Goal: Task Accomplishment & Management: Manage account settings

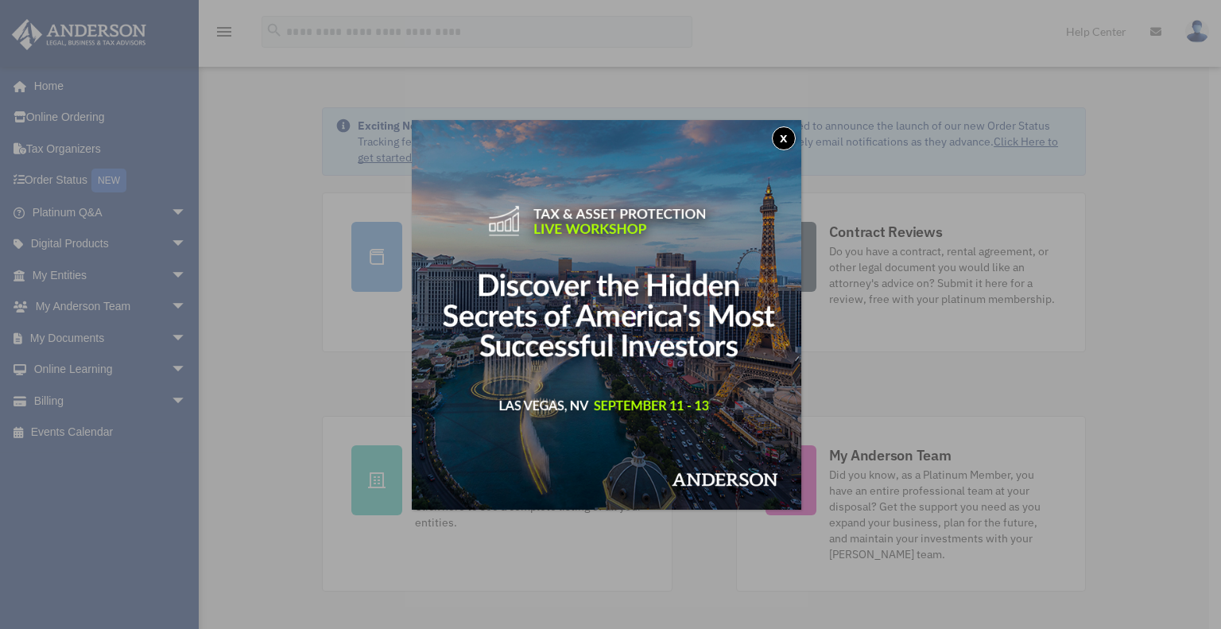
click at [790, 136] on button "x" at bounding box center [784, 138] width 24 height 24
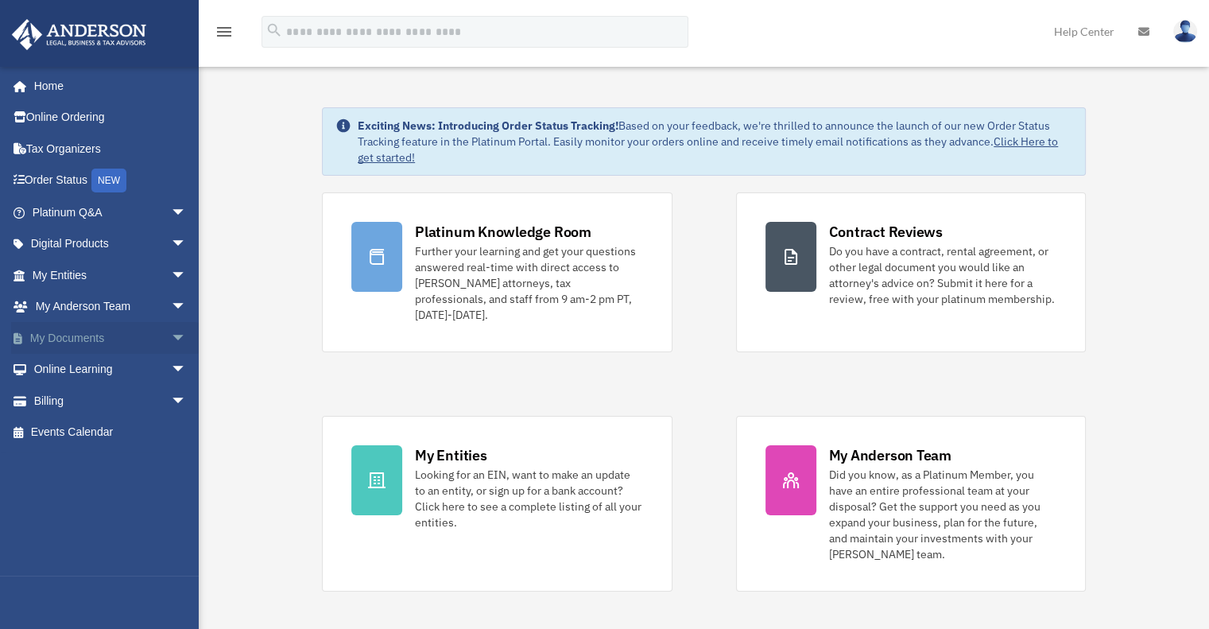
click at [171, 334] on span "arrow_drop_down" at bounding box center [187, 338] width 32 height 33
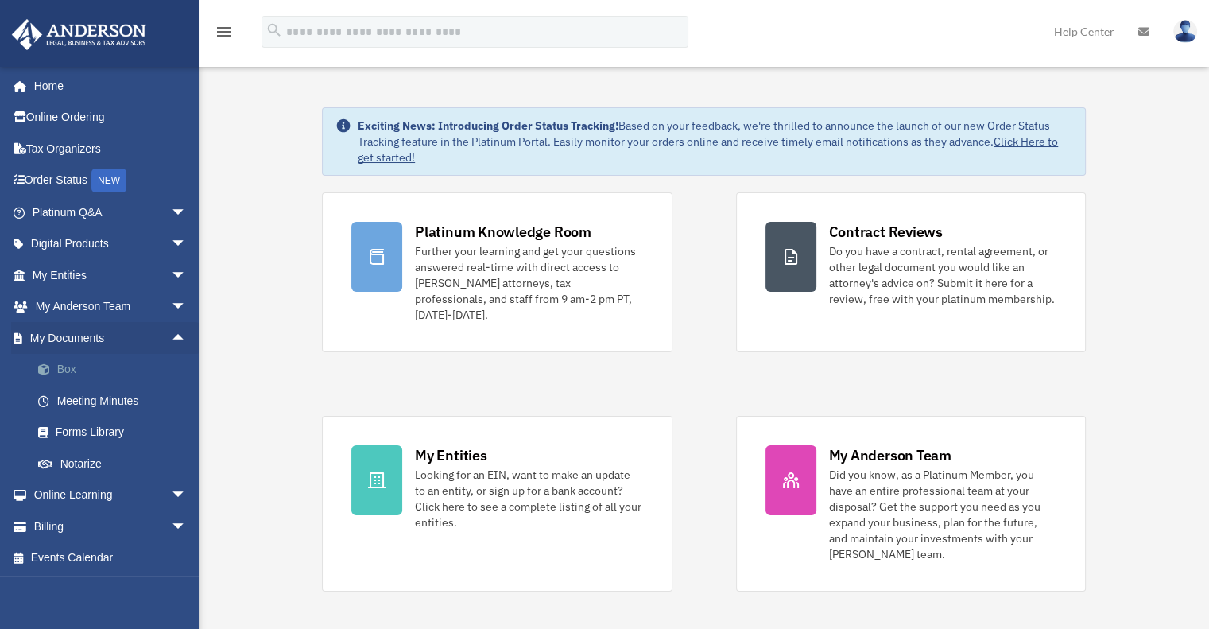
click at [74, 369] on link "Box" at bounding box center [116, 370] width 188 height 32
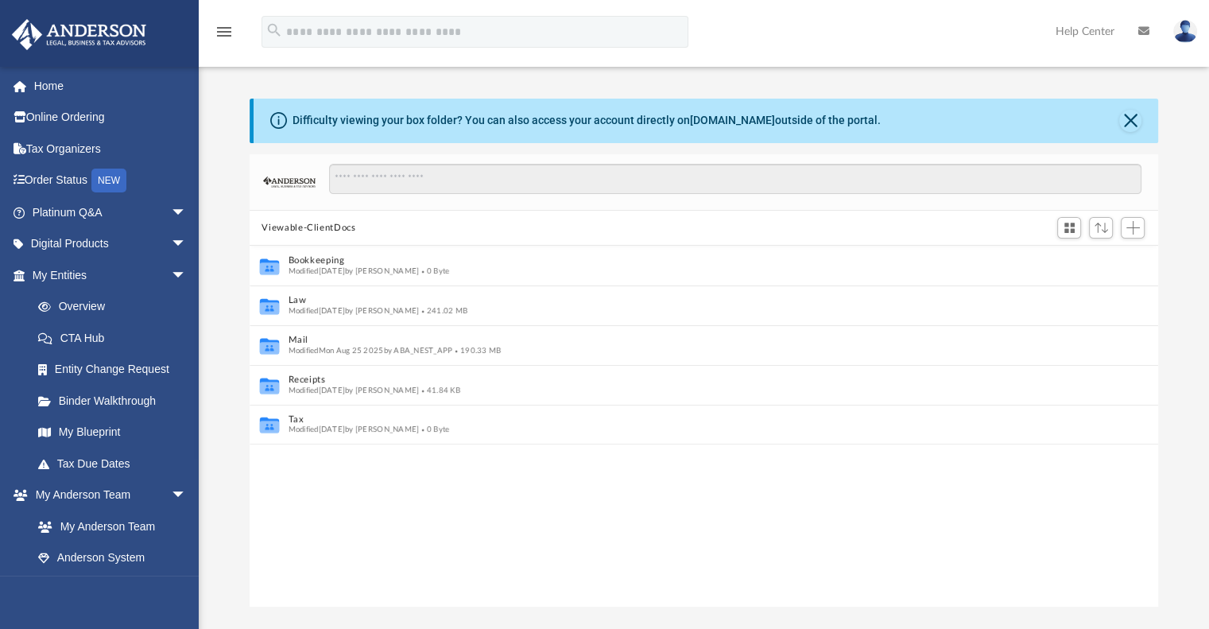
scroll to position [13, 13]
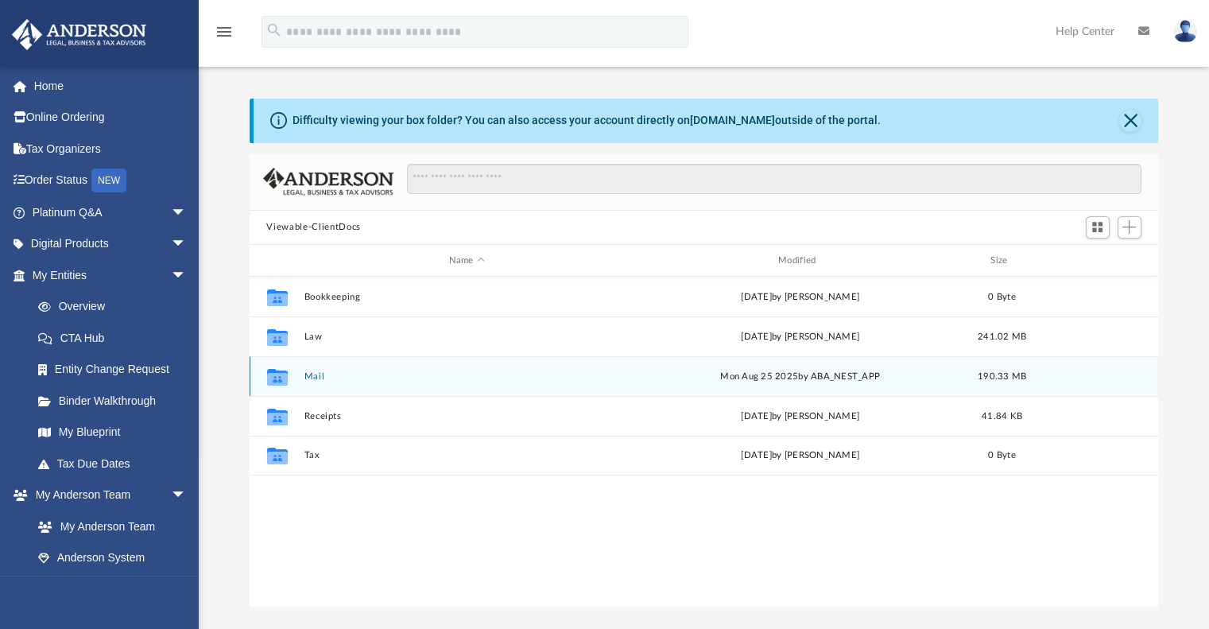
click at [307, 367] on div "Collaborated Folder Mail [DATE] by ABA_NEST_APP 190.33 MB" at bounding box center [704, 376] width 909 height 40
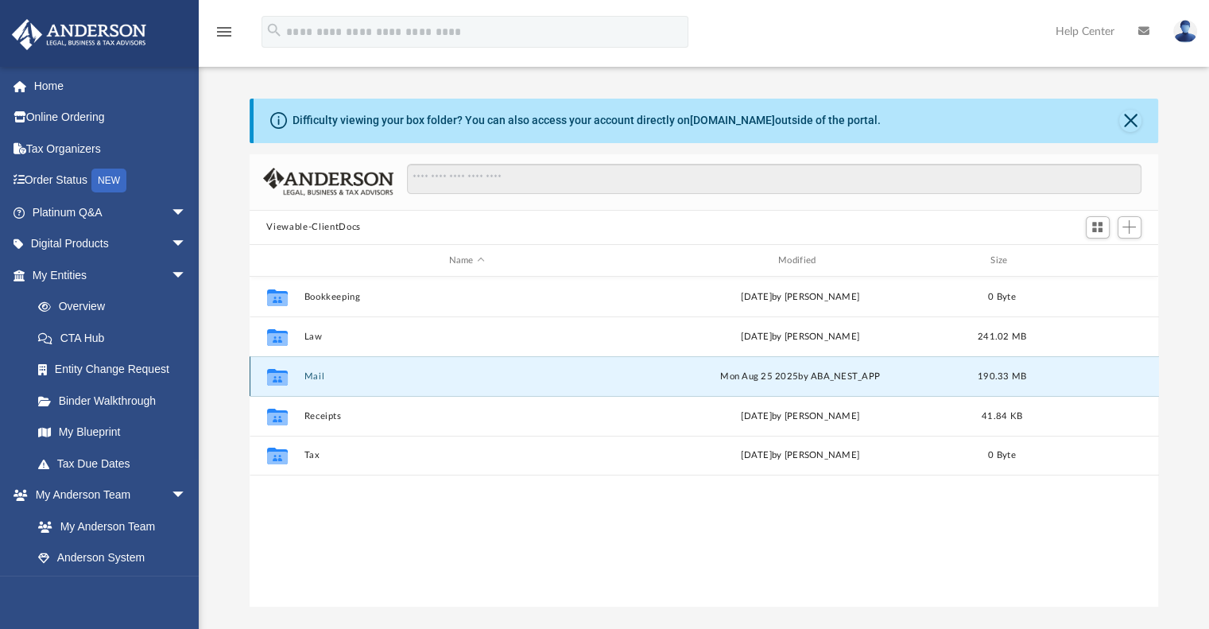
click at [311, 376] on button "Mail" at bounding box center [467, 376] width 326 height 10
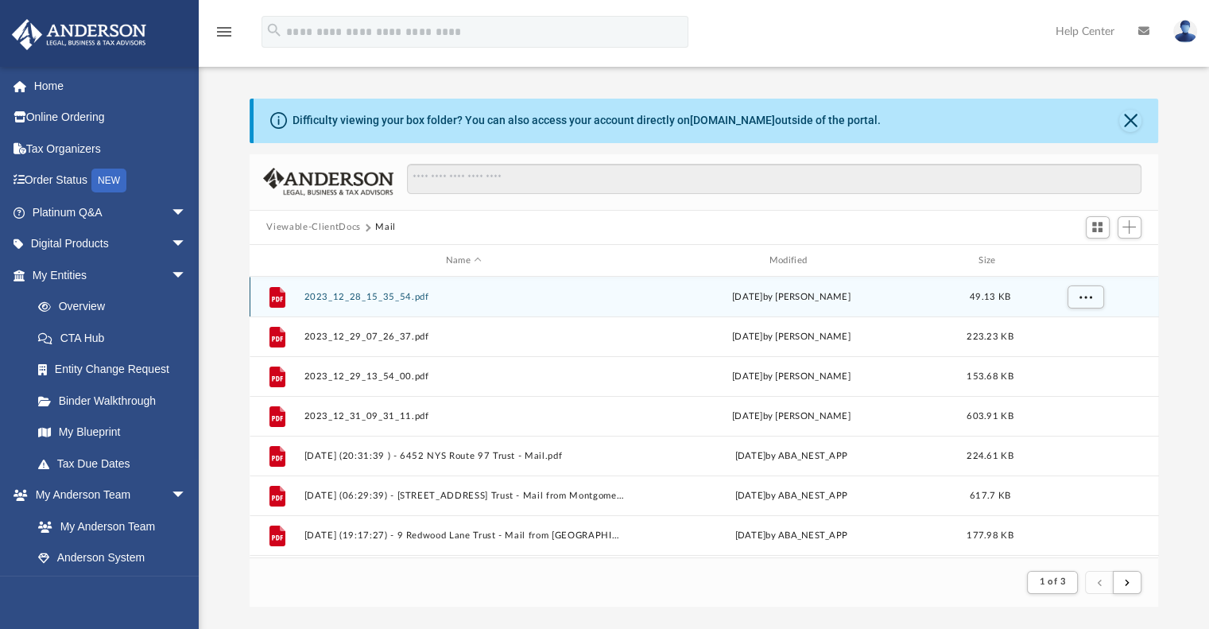
scroll to position [300, 896]
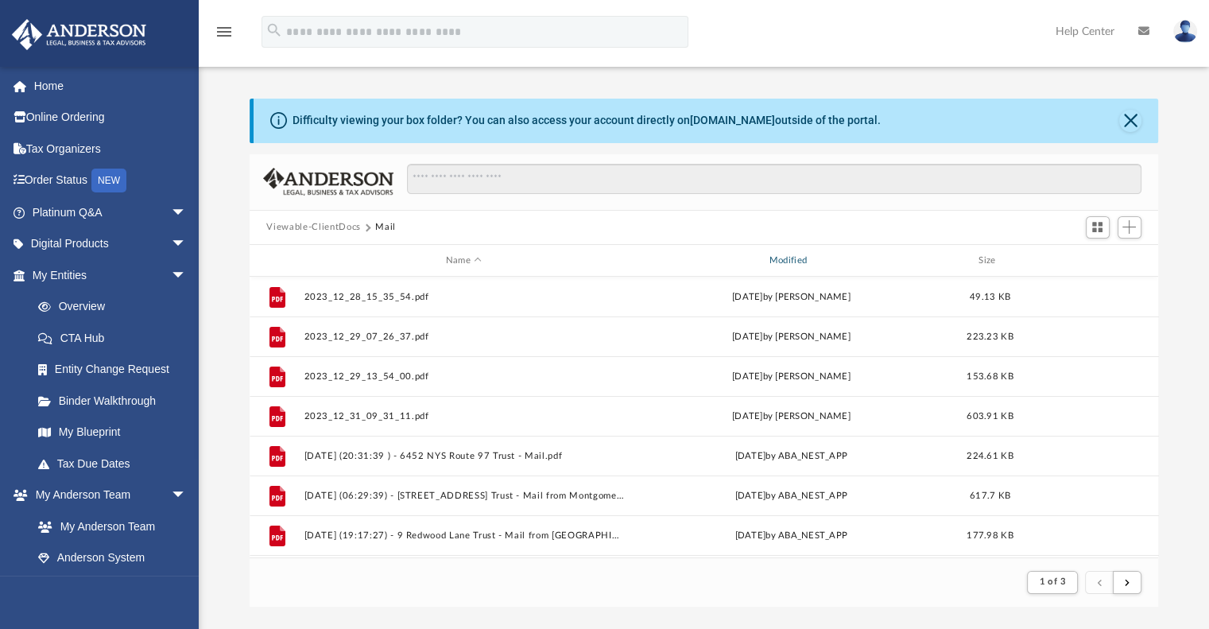
click at [796, 260] on div "Modified" at bounding box center [790, 260] width 320 height 14
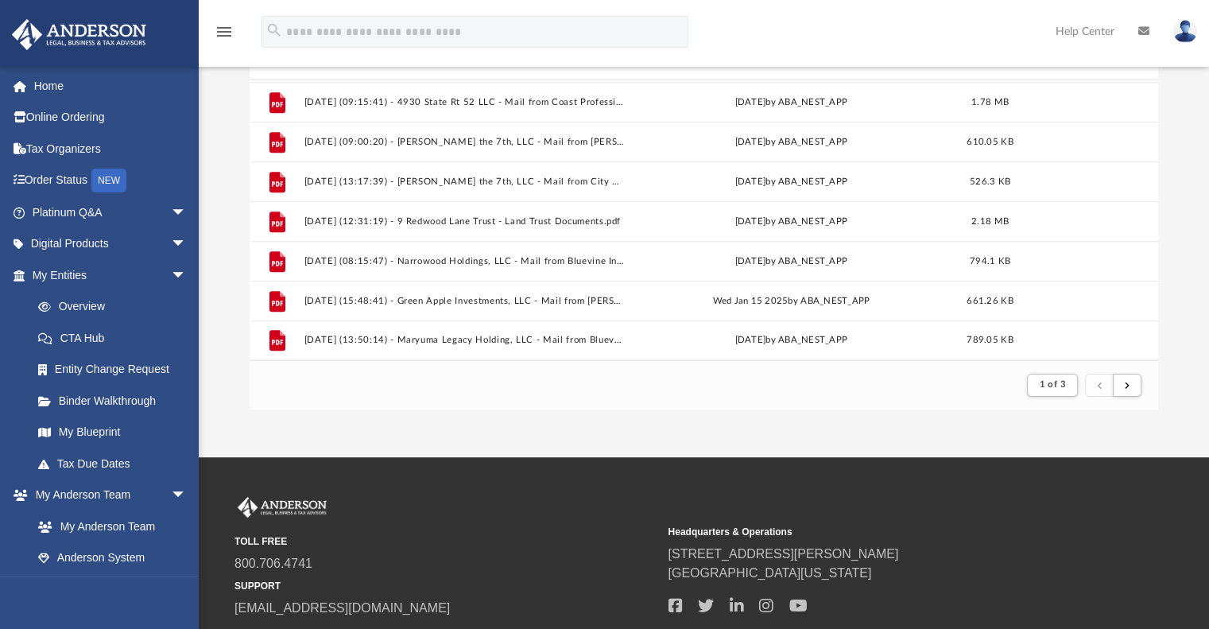
scroll to position [238, 0]
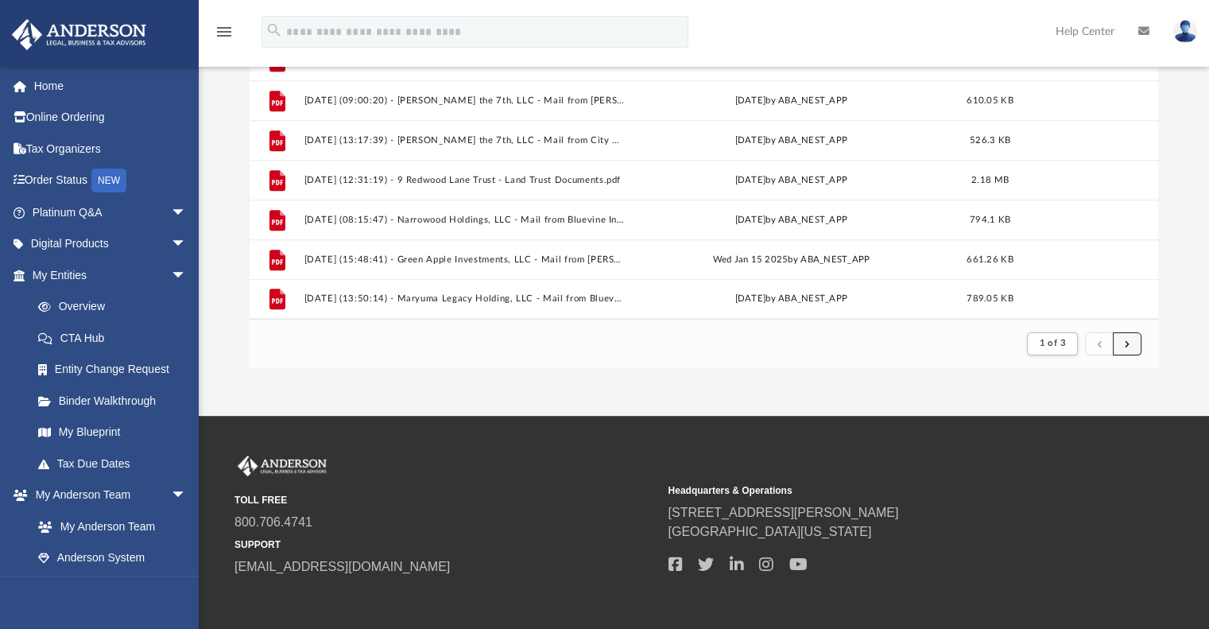
click at [1124, 341] on span "submit" at bounding box center [1126, 342] width 5 height 9
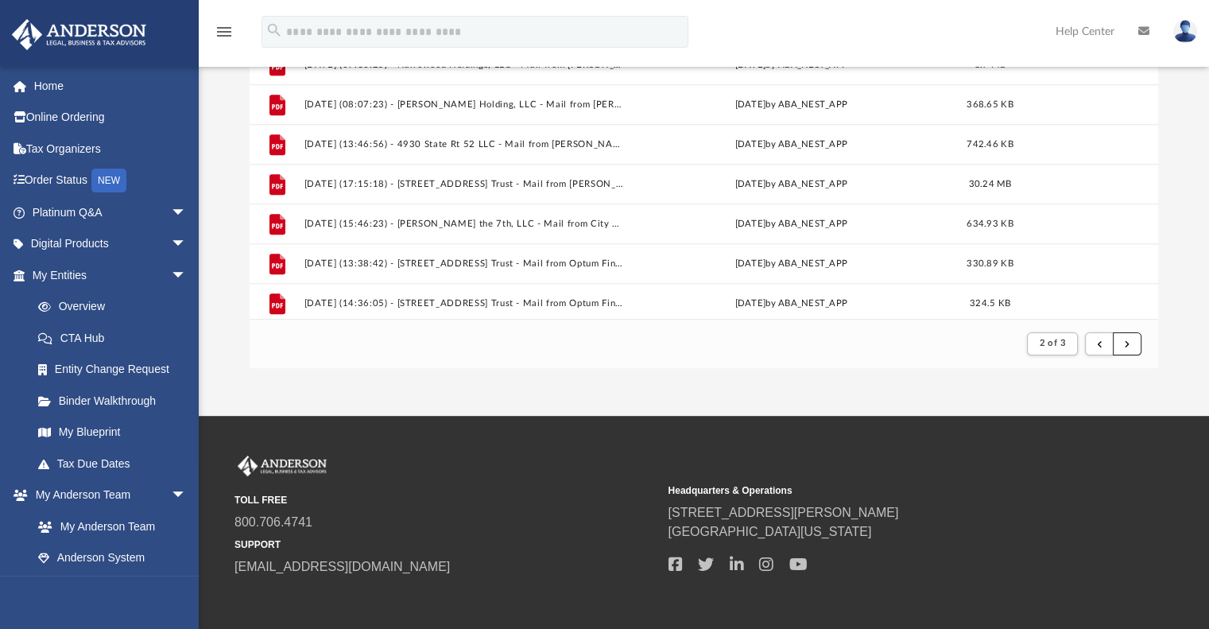
scroll to position [752, 0]
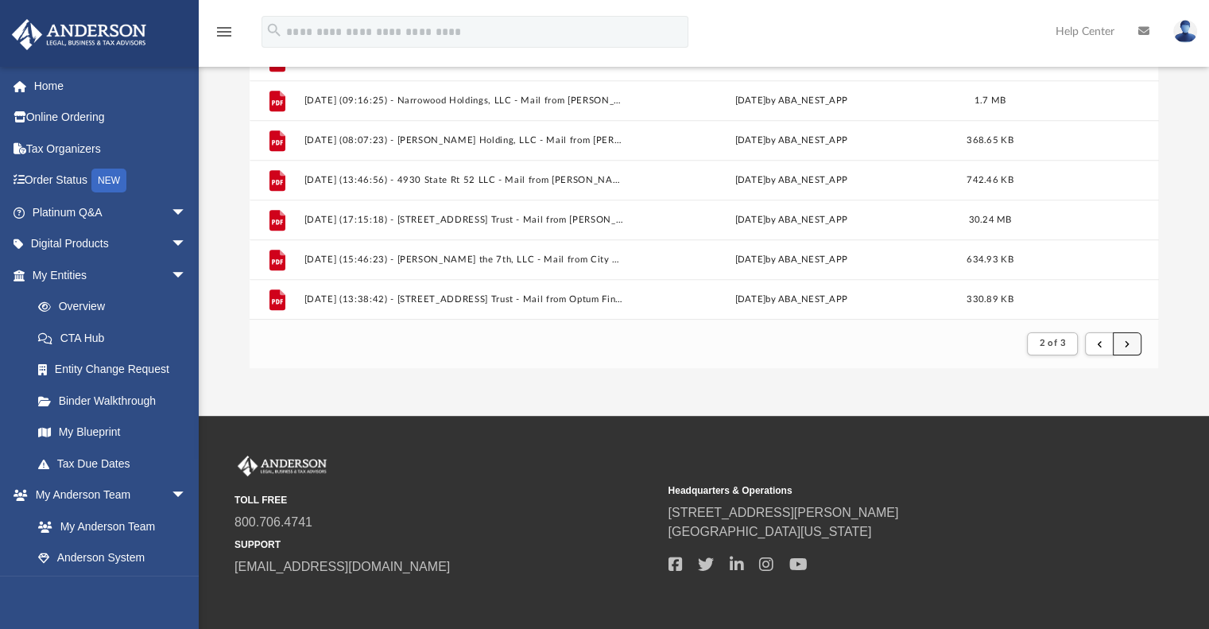
click at [1126, 346] on span "submit" at bounding box center [1126, 342] width 5 height 9
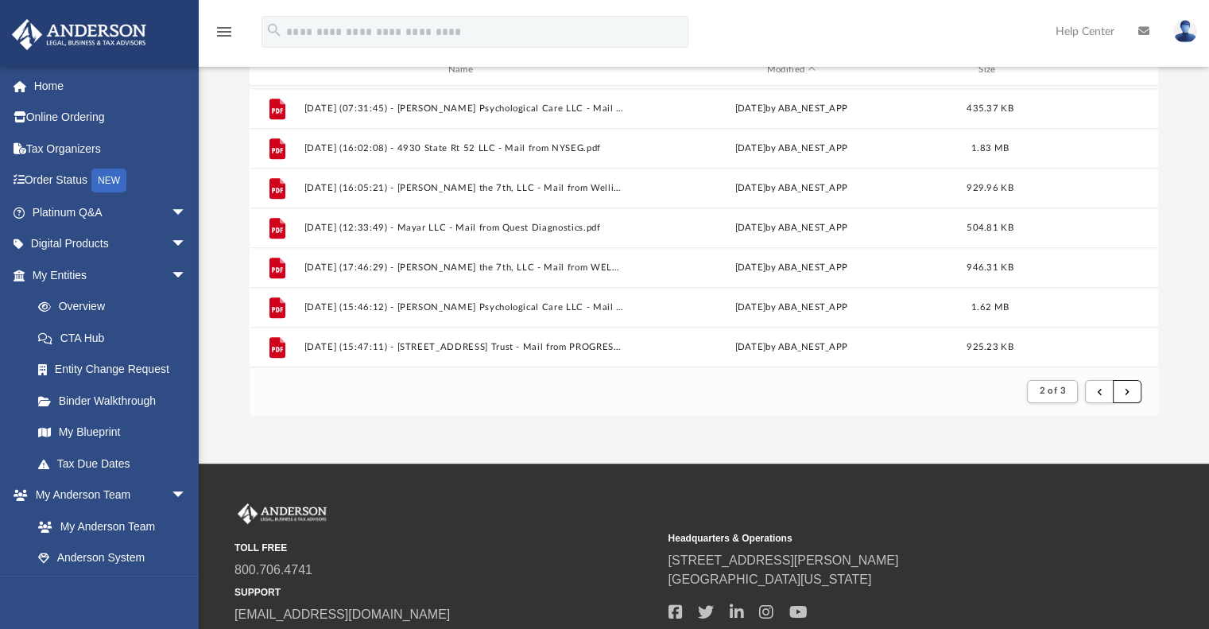
scroll to position [309, 0]
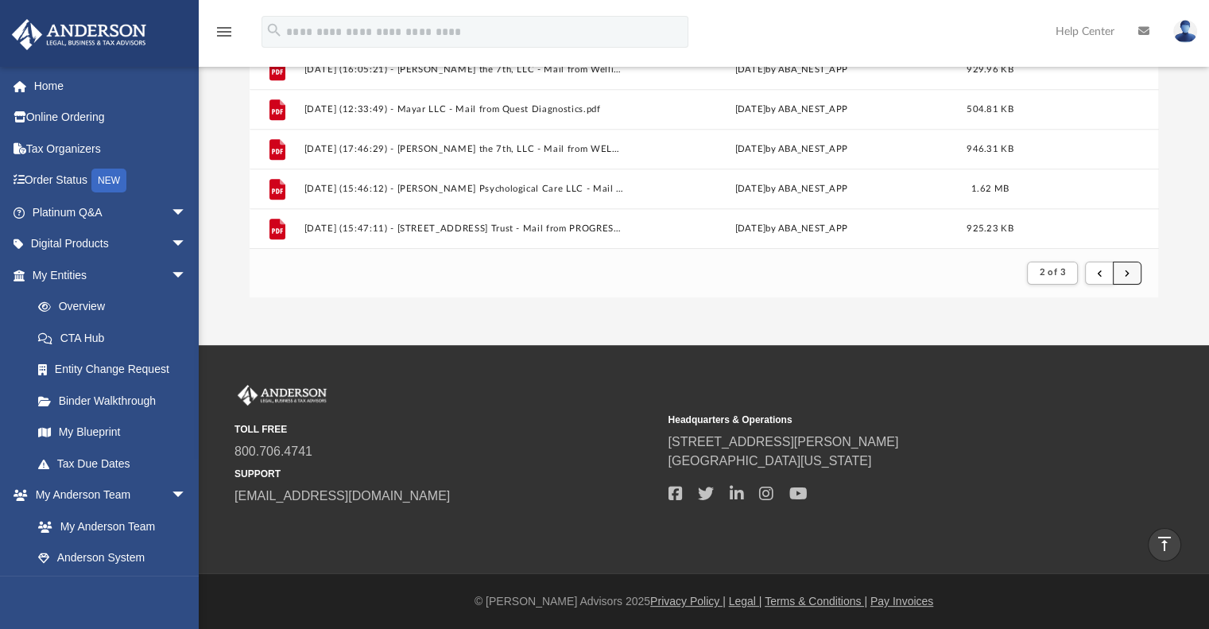
click at [1125, 273] on span "submit" at bounding box center [1126, 272] width 5 height 9
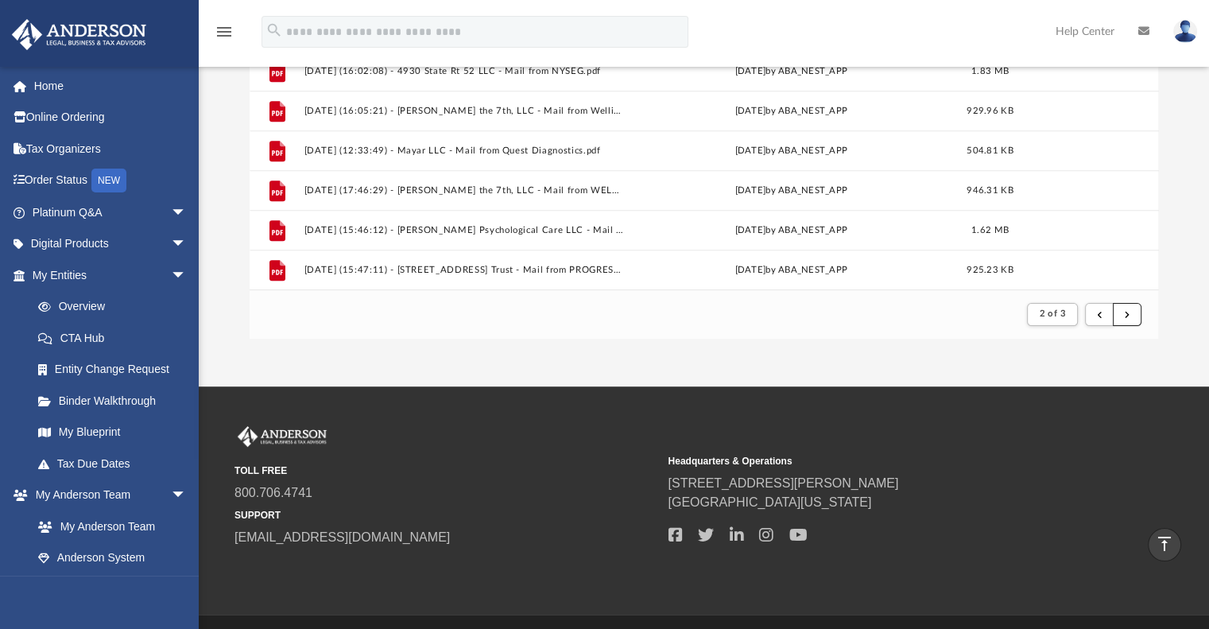
scroll to position [150, 0]
